Goal: Navigation & Orientation: Find specific page/section

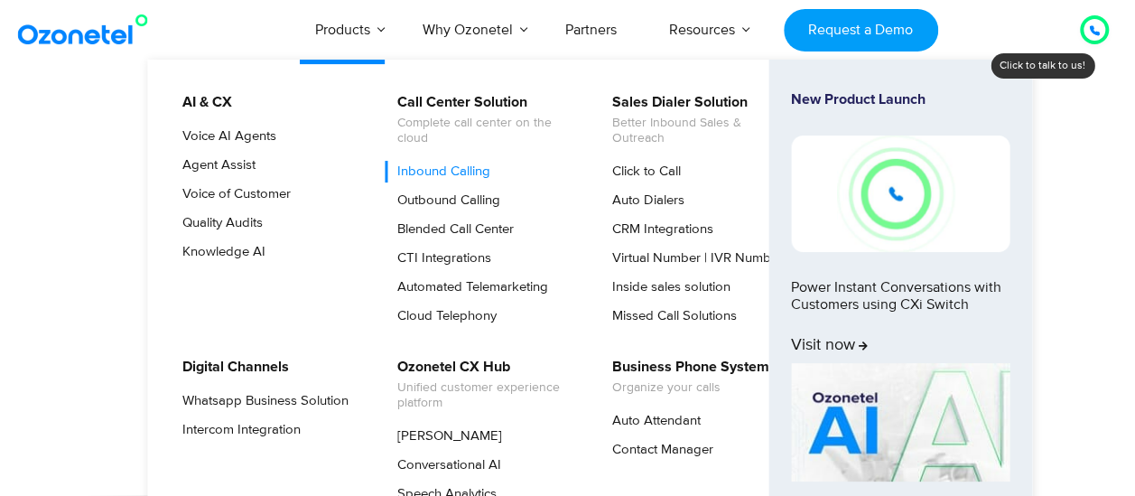
click at [428, 171] on link "Inbound Calling" at bounding box center [439, 172] width 107 height 22
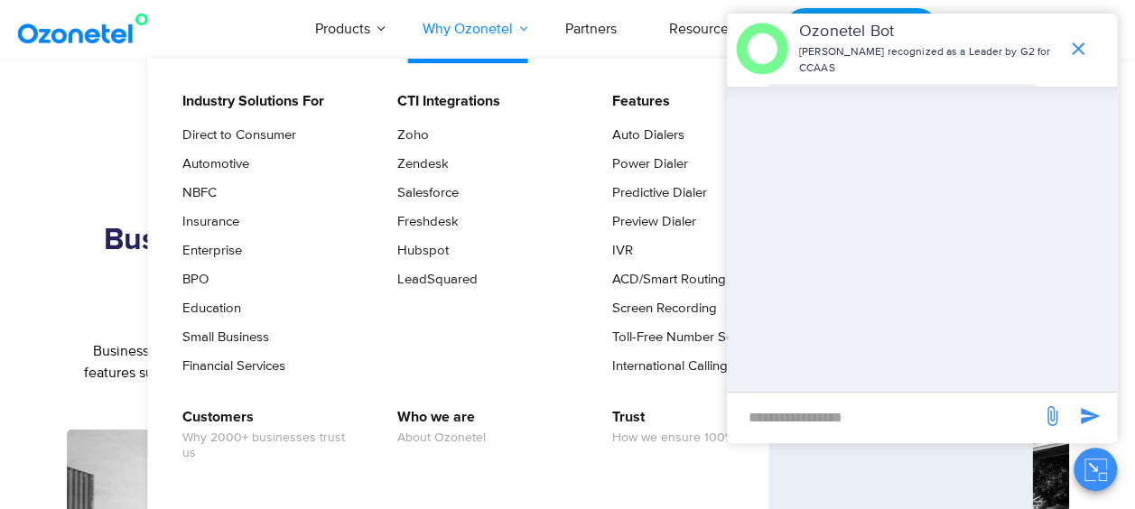
scroll to position [1987, 0]
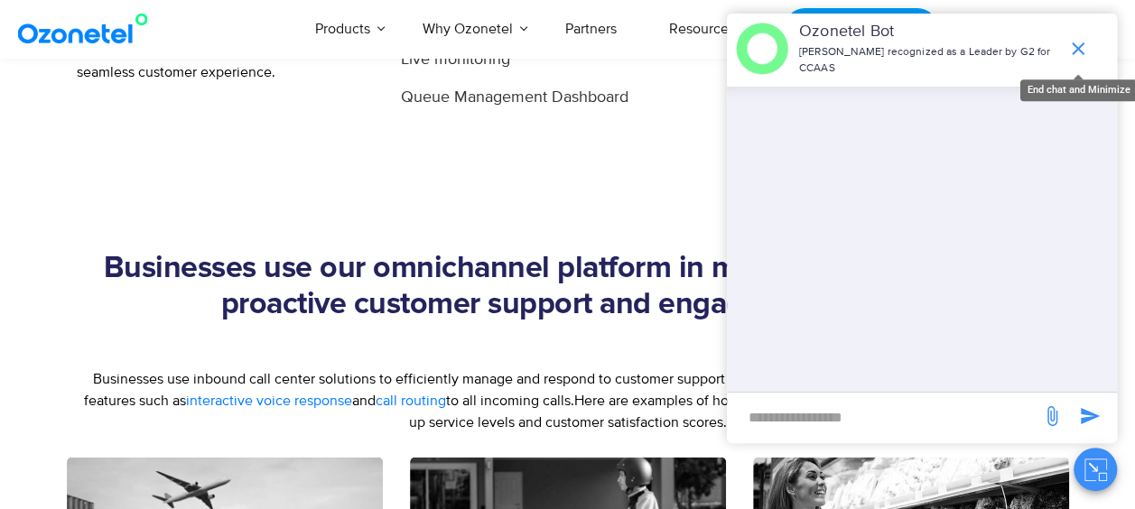
click at [1073, 54] on icon "end chat or minimize" at bounding box center [1078, 48] width 13 height 13
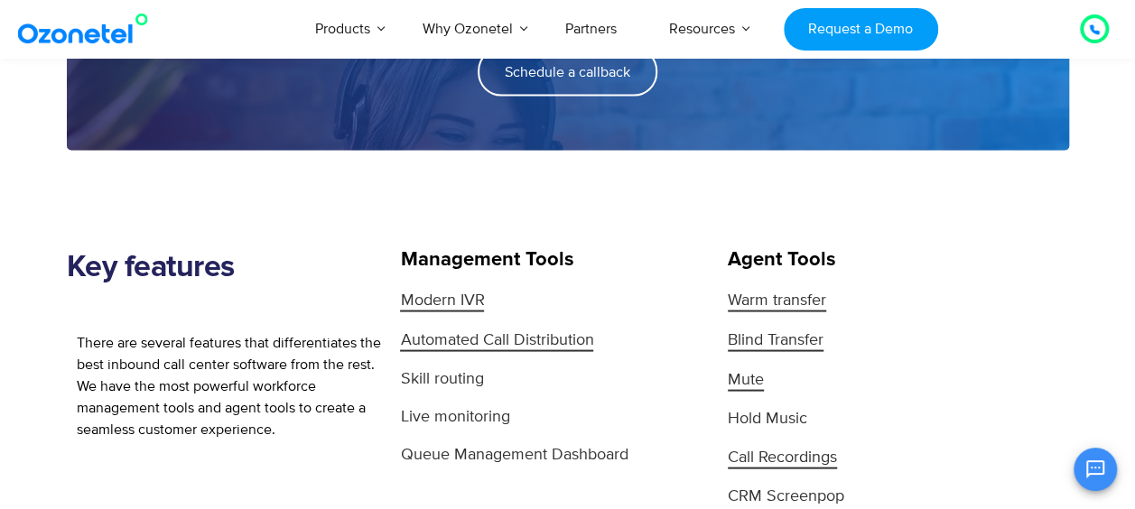
scroll to position [1626, 0]
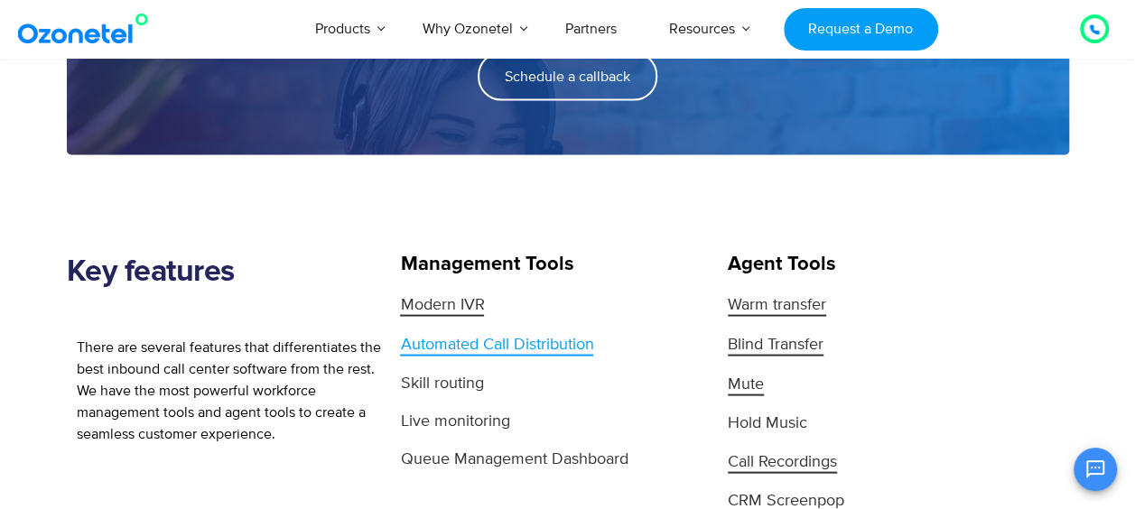
click at [461, 340] on span "Automated Call Distribution" at bounding box center [496, 345] width 193 height 22
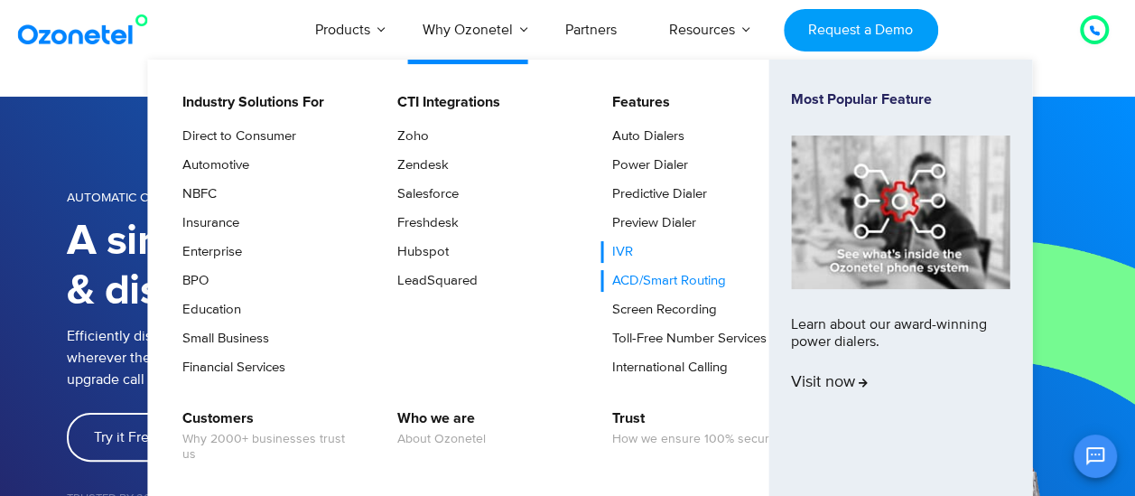
click at [624, 253] on link "IVR" at bounding box center [618, 252] width 35 height 22
